Goal: Task Accomplishment & Management: Use online tool/utility

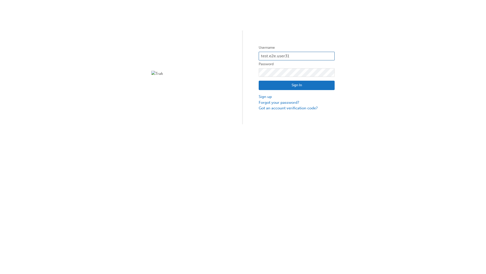
type input "test.e2e.user31"
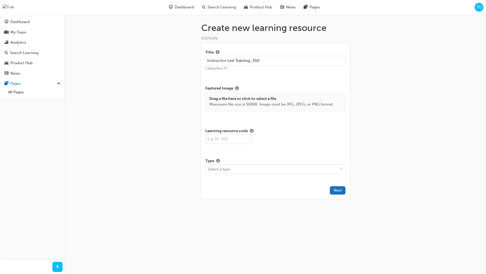
type input "Instructor Led Training_350"
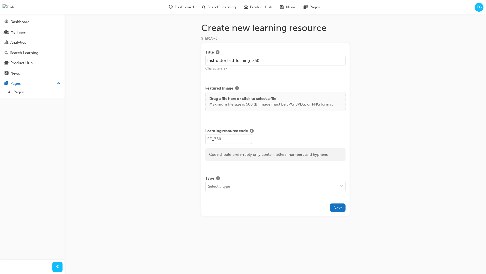
type input "SF_350"
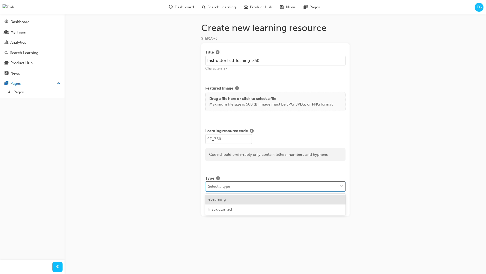
scroll to position [1, 1]
